Goal: Find specific page/section

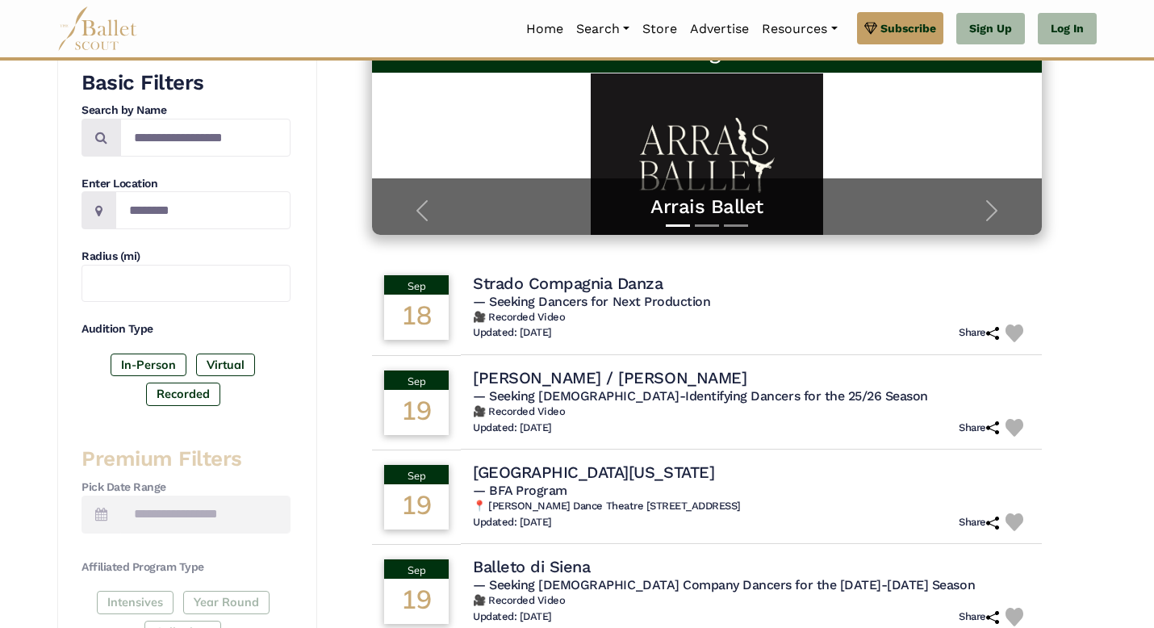
scroll to position [291, 0]
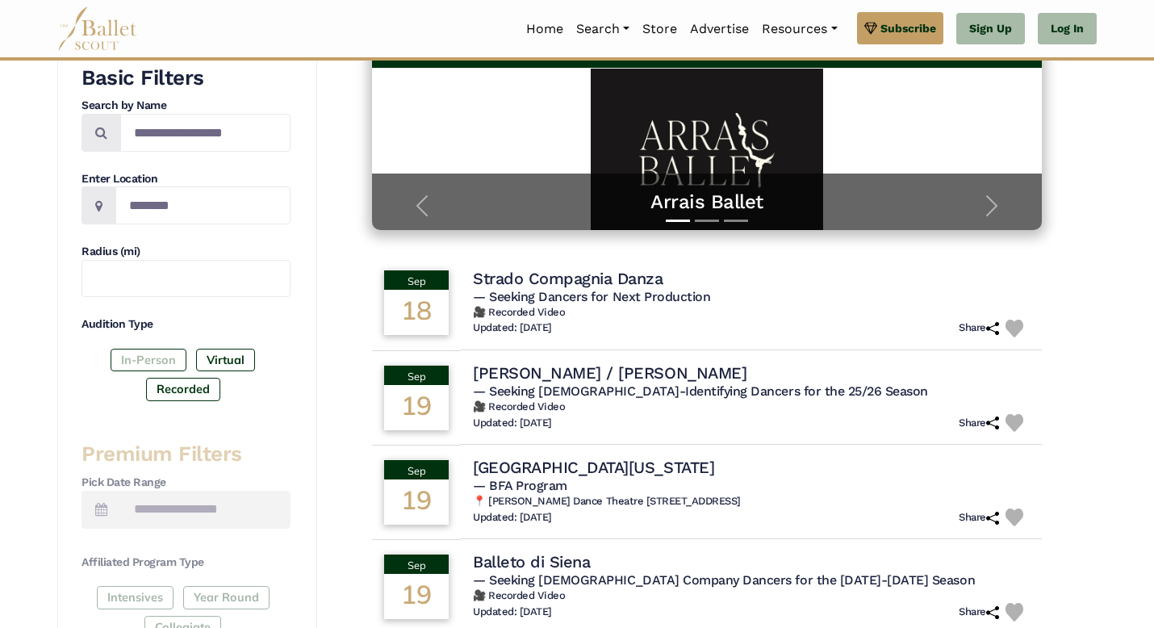
click at [149, 358] on label "In-Person" at bounding box center [149, 360] width 76 height 23
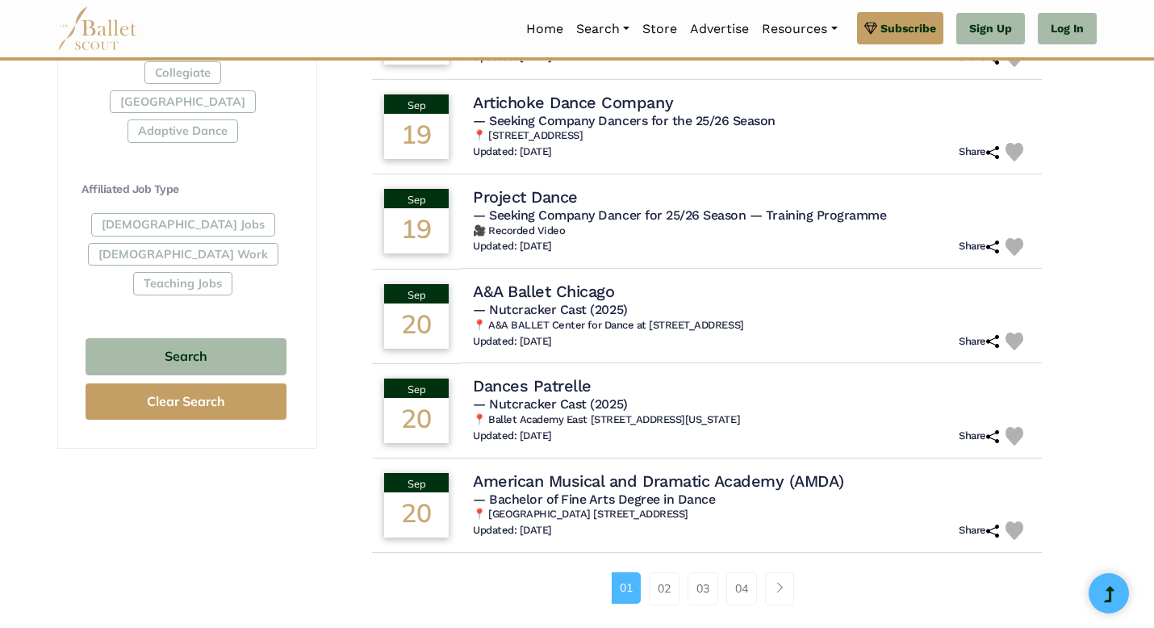
scroll to position [848, 0]
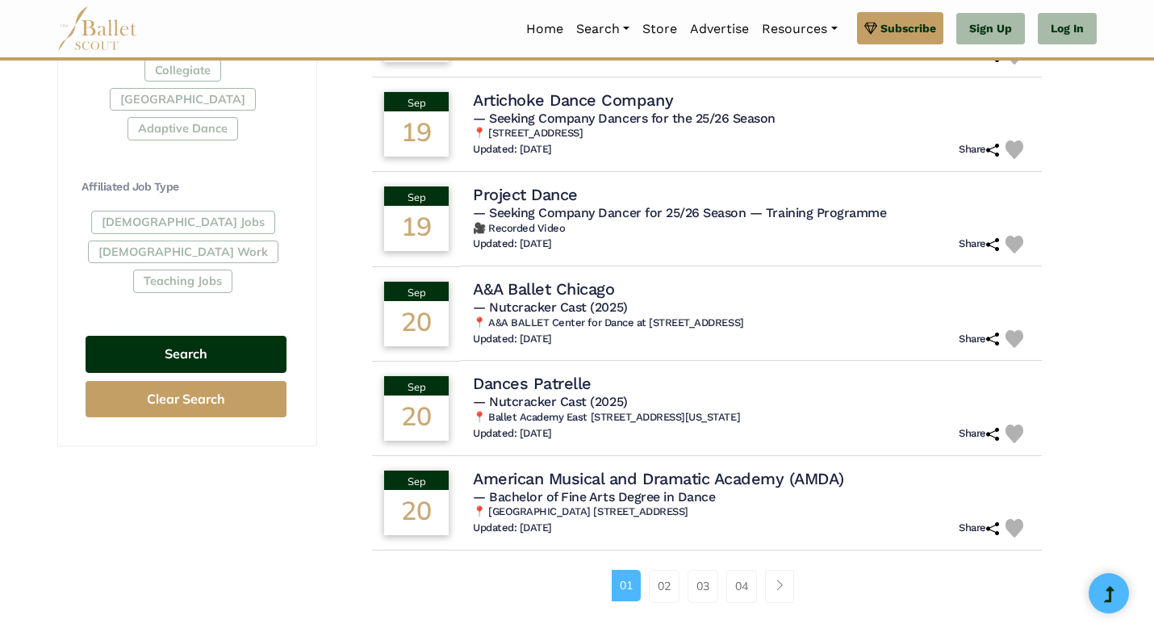
click at [134, 336] on button "Search" at bounding box center [186, 355] width 201 height 38
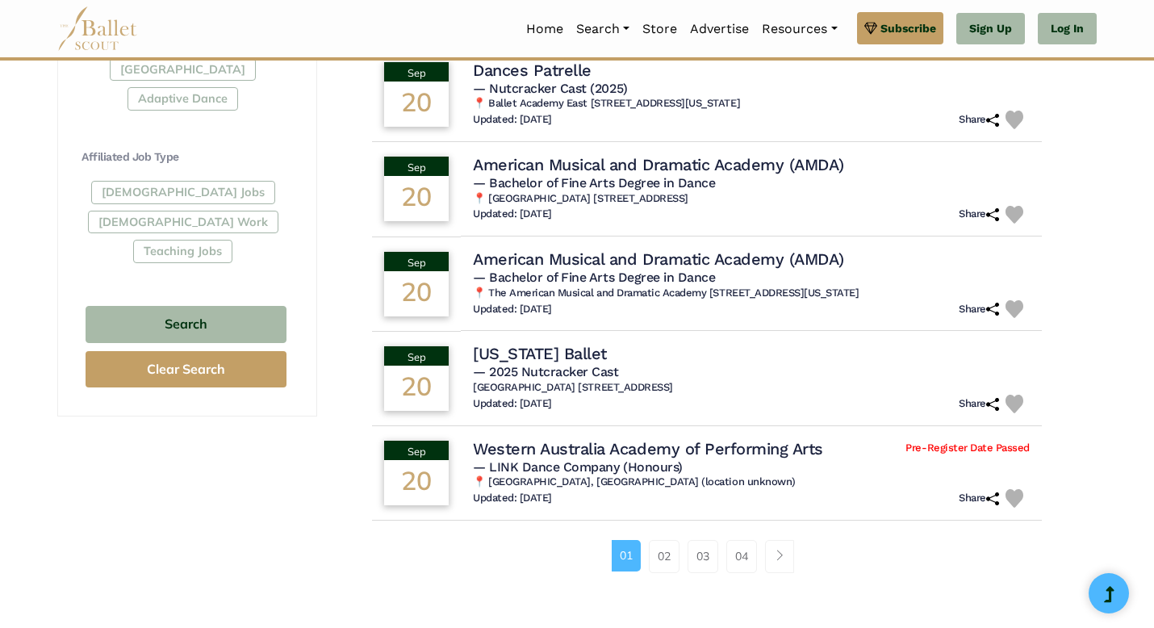
scroll to position [898, 0]
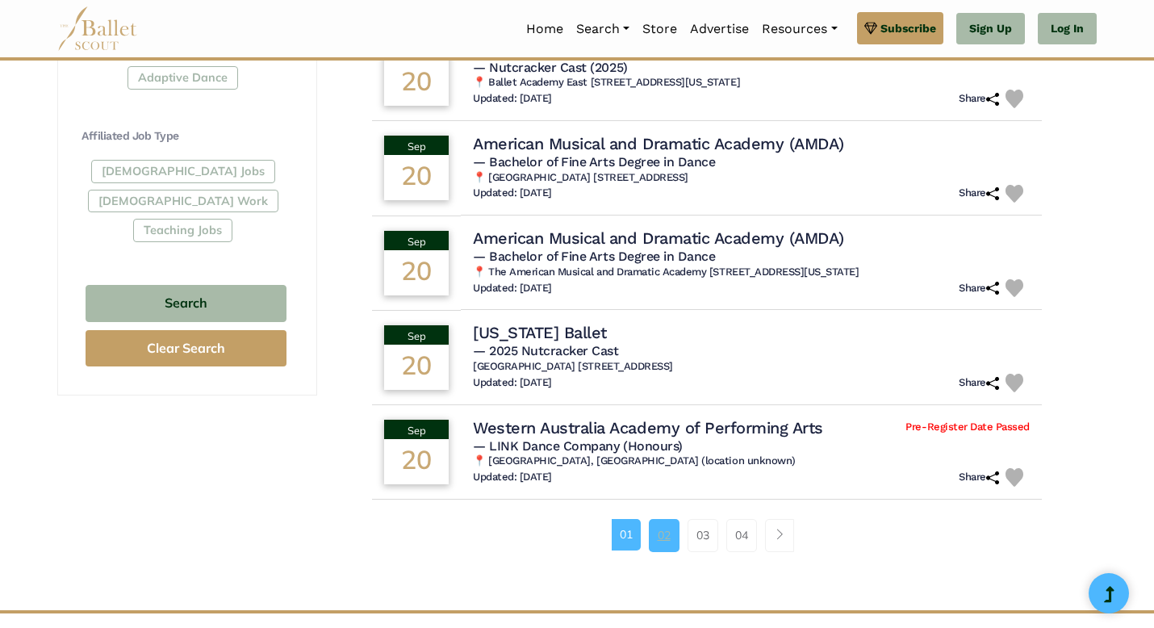
click at [665, 531] on link "02" at bounding box center [664, 535] width 31 height 32
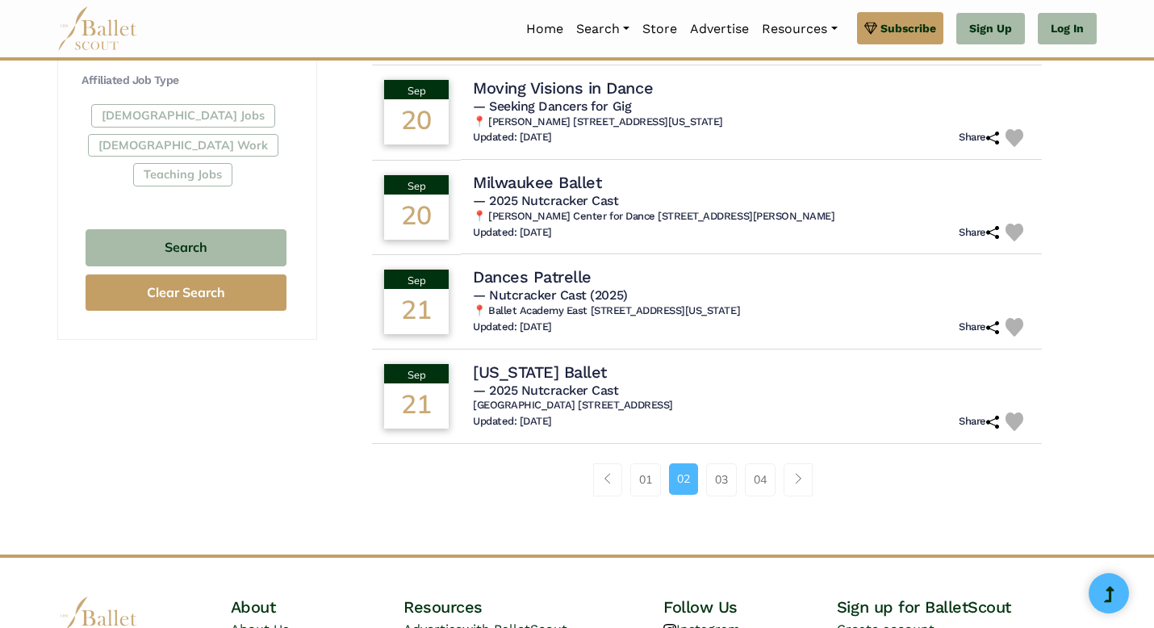
scroll to position [969, 0]
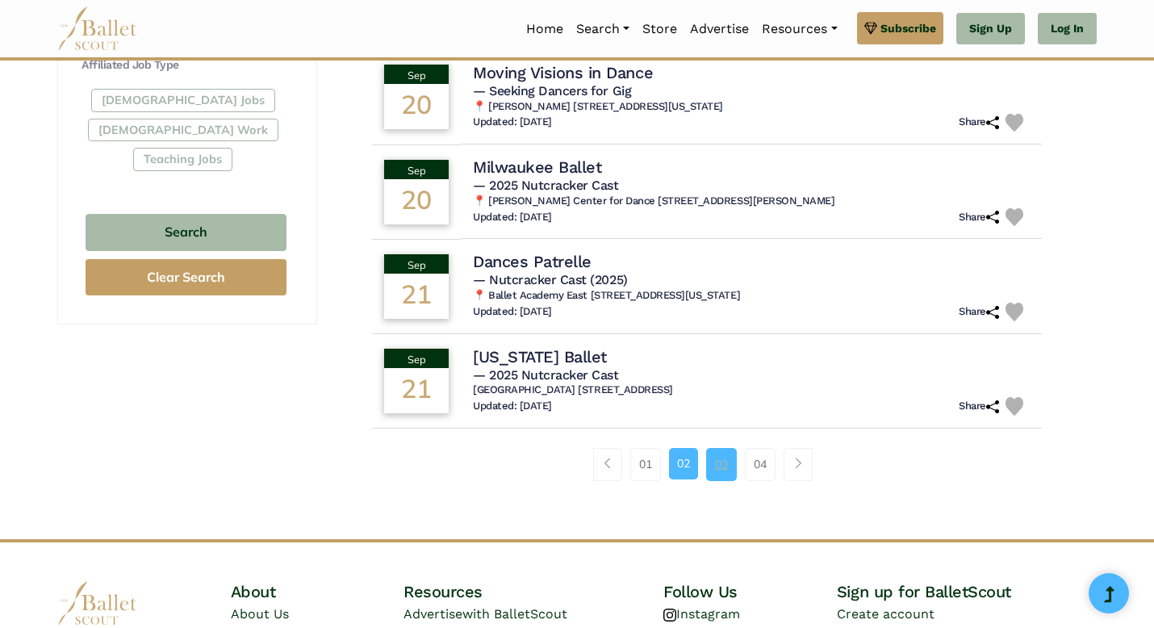
click at [718, 468] on link "03" at bounding box center [721, 464] width 31 height 32
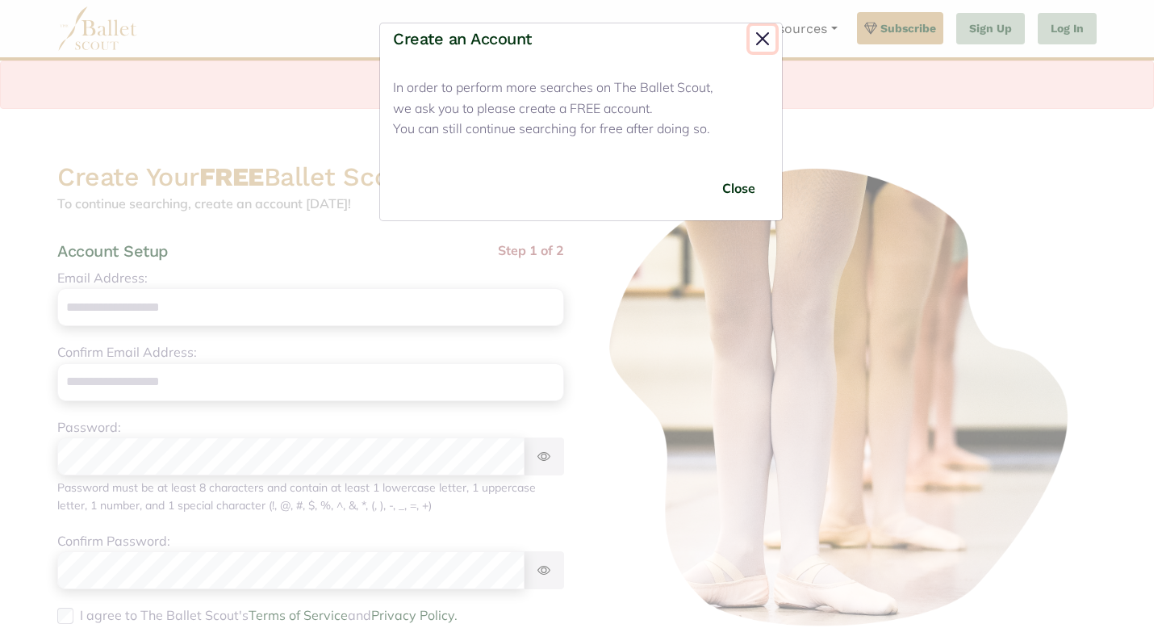
click at [758, 40] on button "Close" at bounding box center [763, 39] width 26 height 26
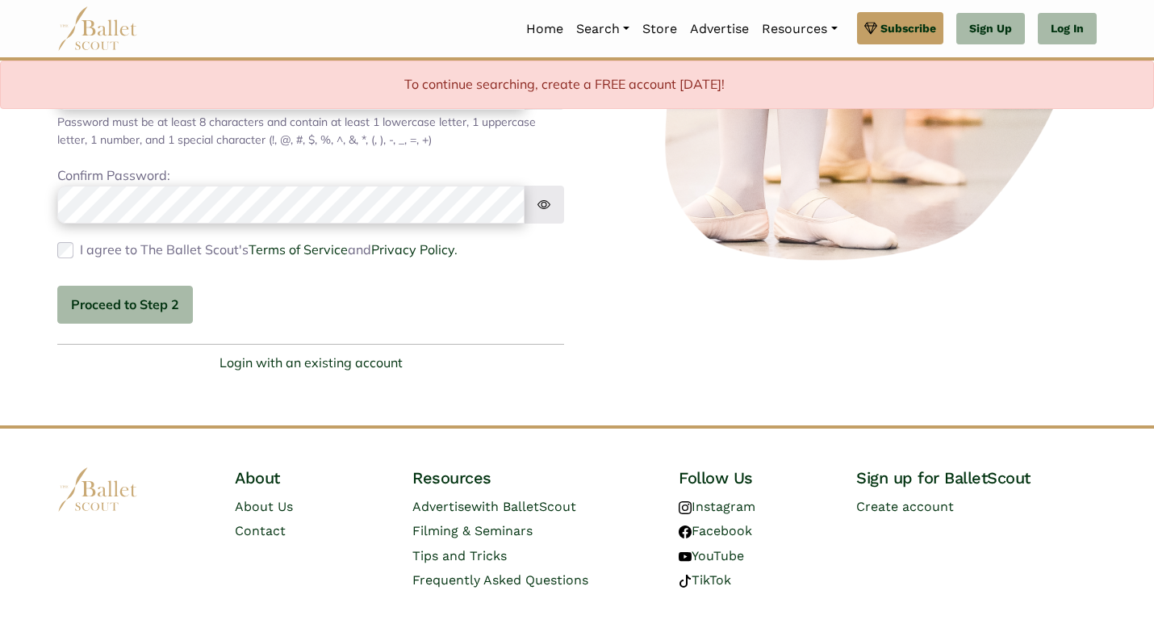
scroll to position [396, 0]
